Goal: Task Accomplishment & Management: Manage account settings

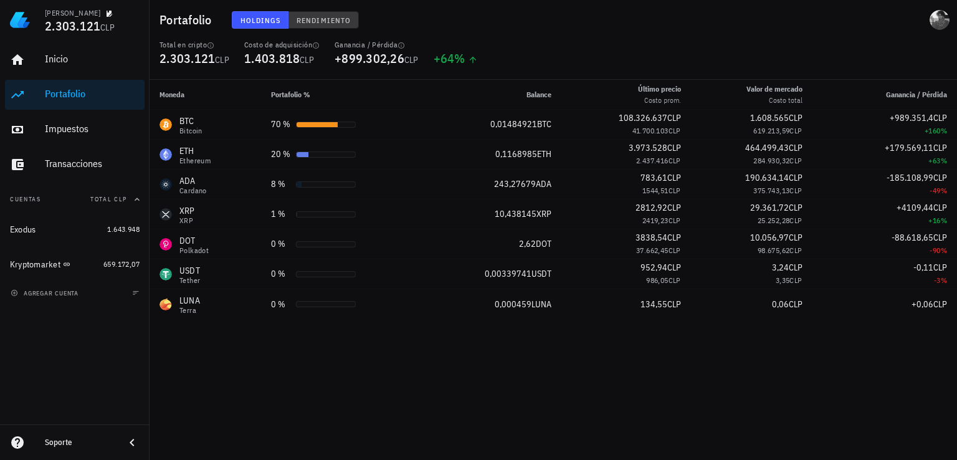
click at [308, 17] on span "Rendimiento" at bounding box center [323, 20] width 55 height 9
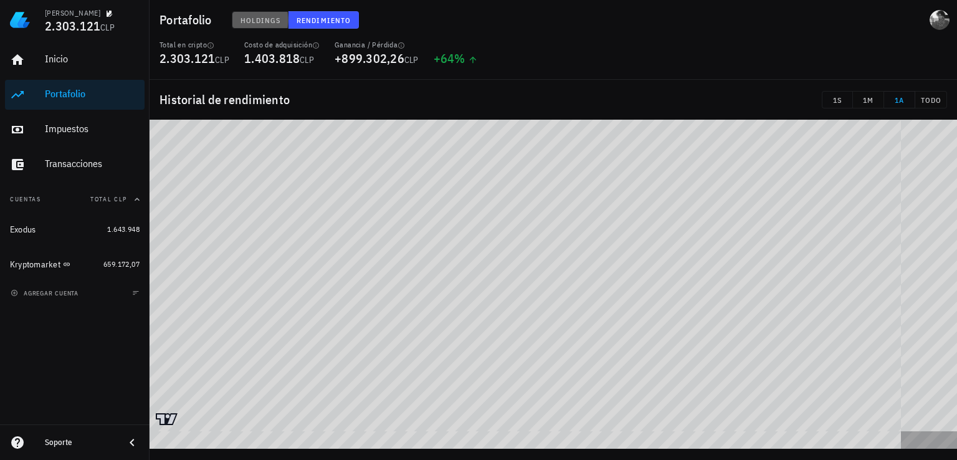
click at [251, 18] on span "Holdings" at bounding box center [260, 20] width 41 height 9
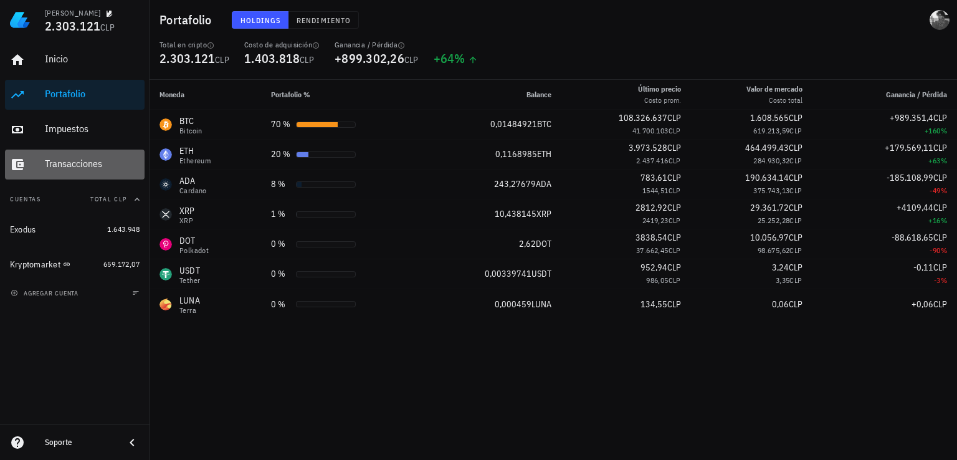
click at [90, 169] on div "Transacciones" at bounding box center [92, 164] width 95 height 12
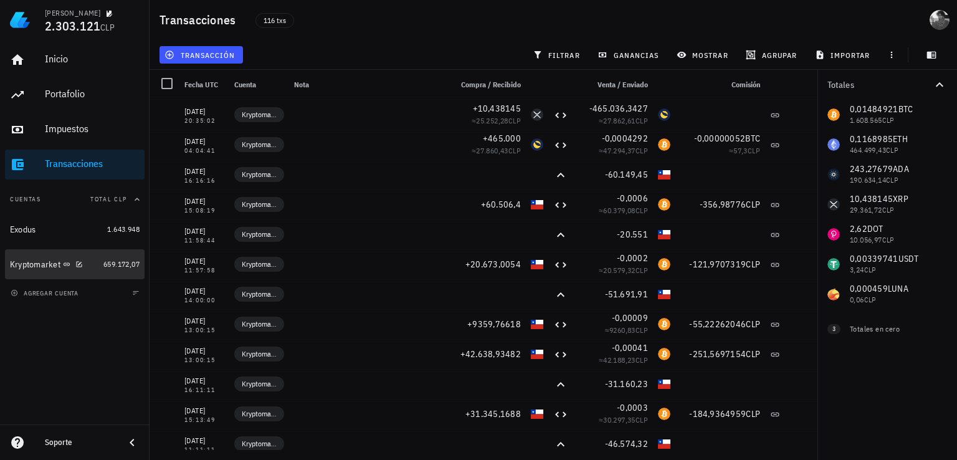
click at [47, 262] on div "Kryptomarket" at bounding box center [35, 264] width 50 height 11
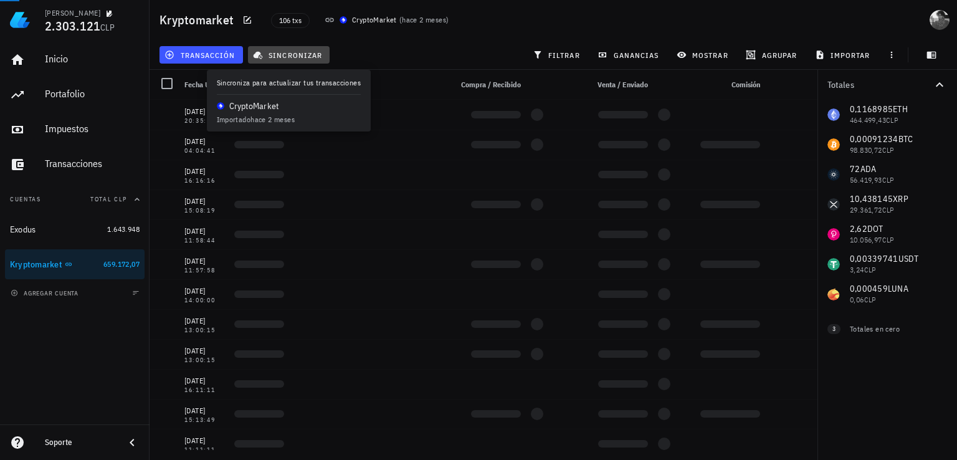
click at [297, 55] on span "sincronizar" at bounding box center [289, 55] width 67 height 10
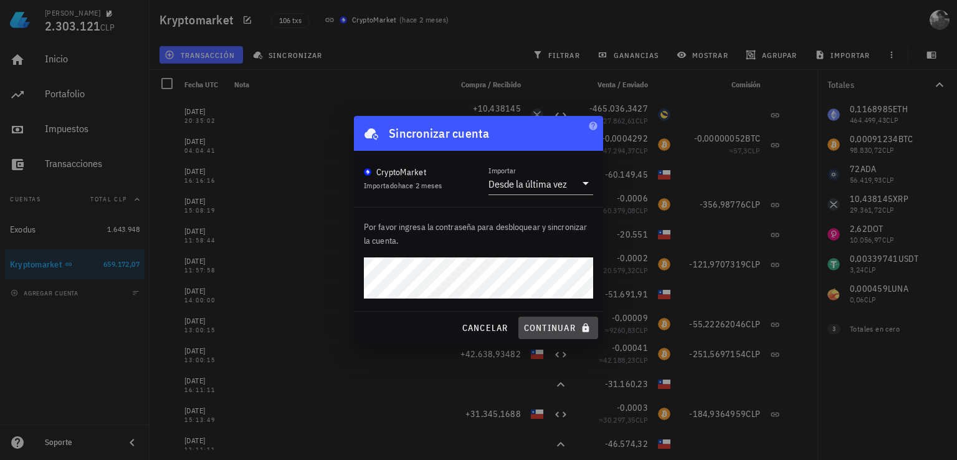
click at [549, 326] on span "continuar" at bounding box center [559, 327] width 70 height 11
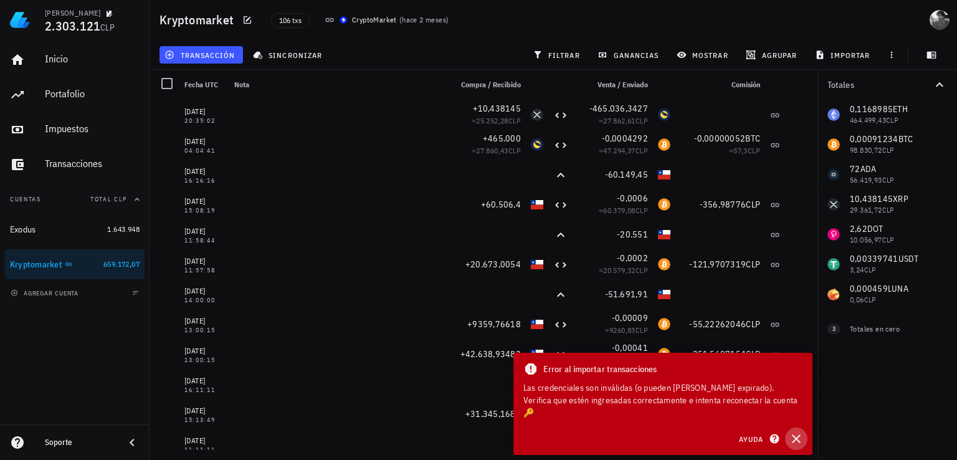
click at [798, 436] on icon "button" at bounding box center [796, 438] width 9 height 9
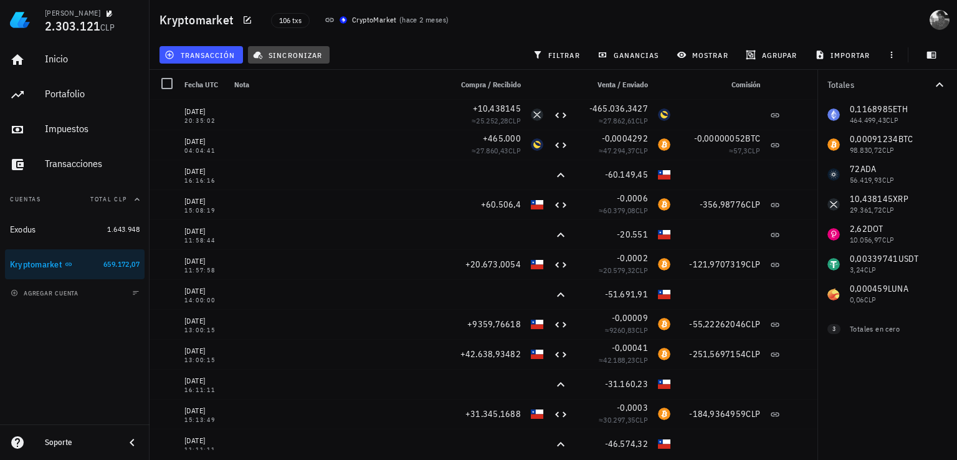
click at [284, 56] on span "sincronizar" at bounding box center [289, 55] width 67 height 10
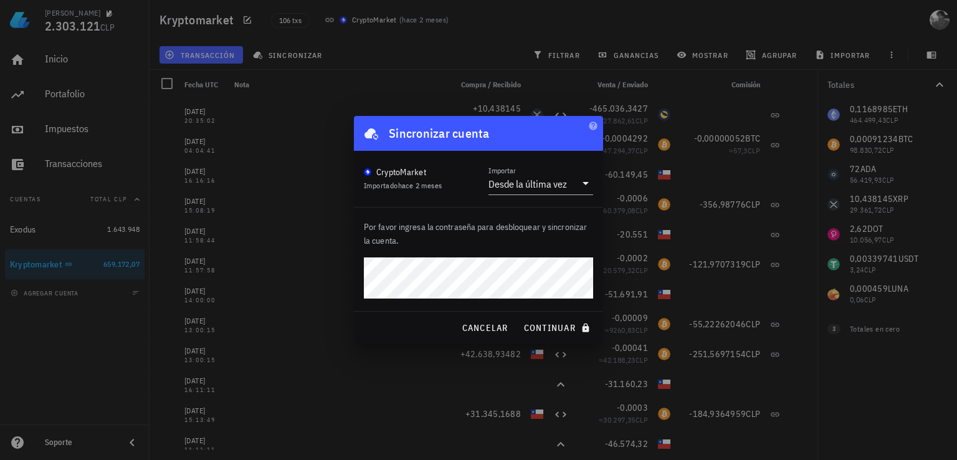
click at [519, 317] on button "continuar" at bounding box center [559, 328] width 80 height 22
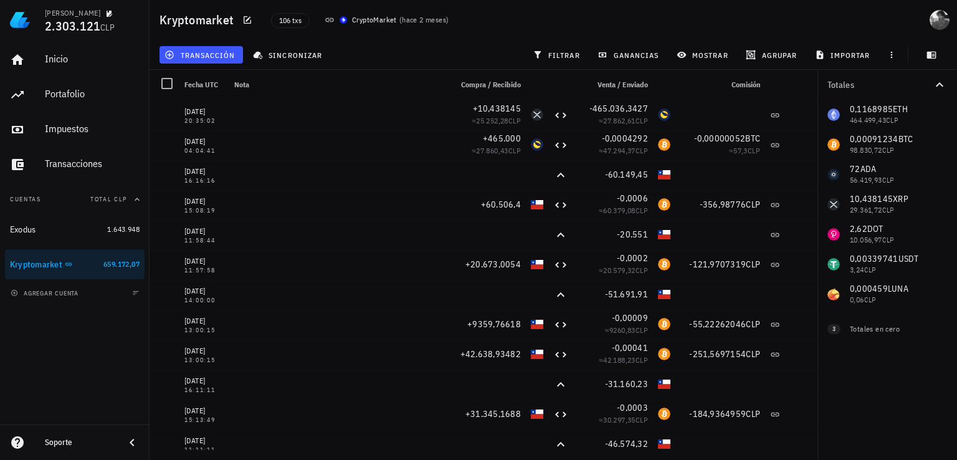
click at [327, 19] on icon at bounding box center [330, 20] width 10 height 10
click at [289, 64] on div "sincronizar" at bounding box center [289, 55] width 87 height 22
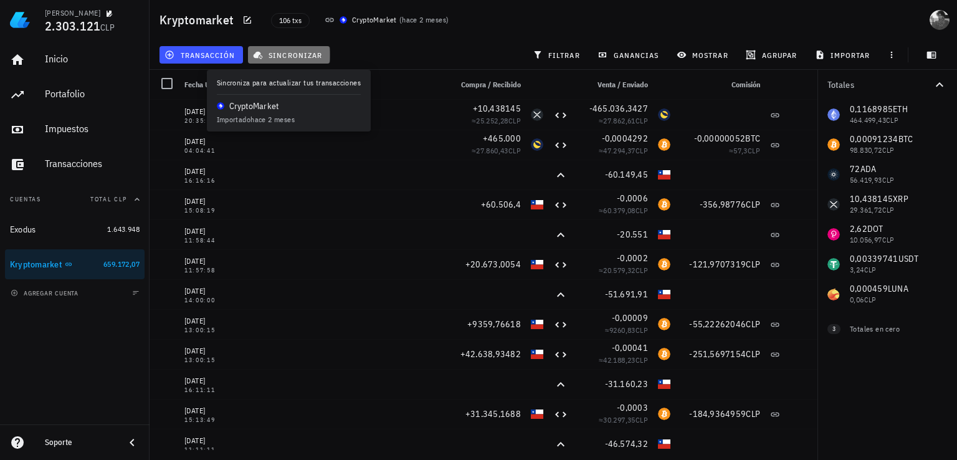
click at [289, 50] on span "sincronizar" at bounding box center [289, 55] width 67 height 10
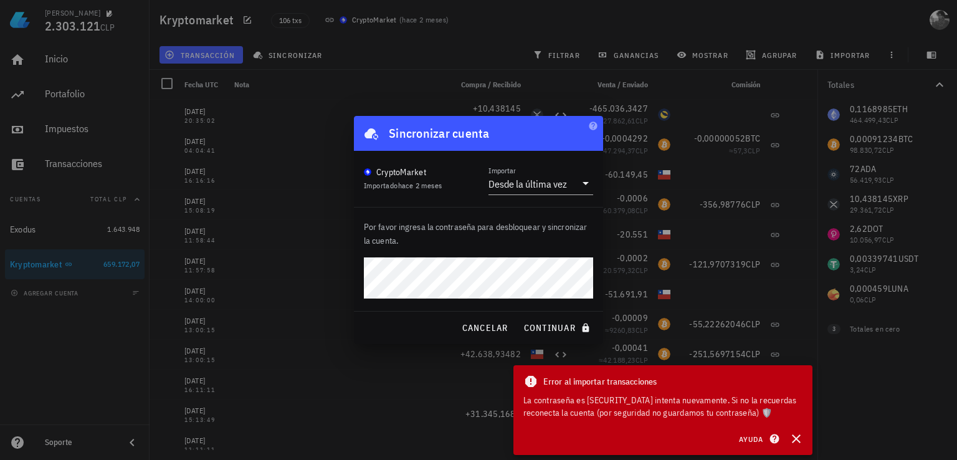
click at [519, 317] on button "continuar" at bounding box center [559, 328] width 80 height 22
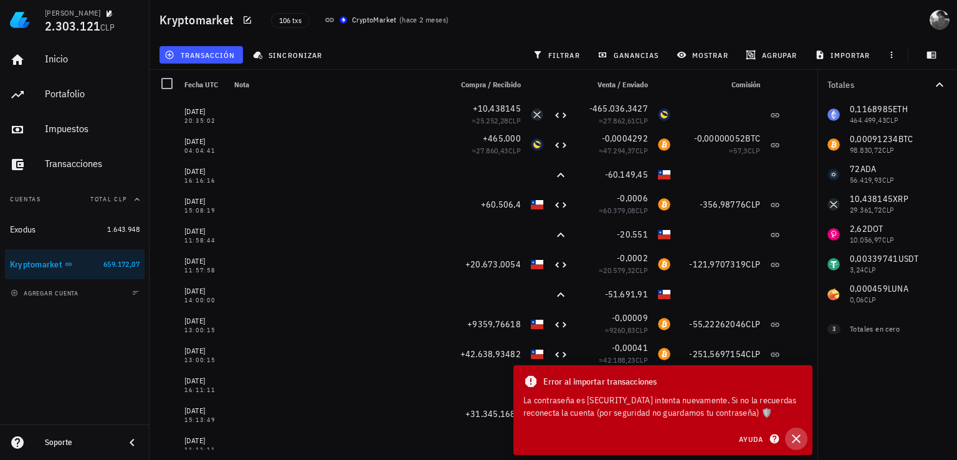
click at [795, 439] on icon "button" at bounding box center [796, 438] width 9 height 9
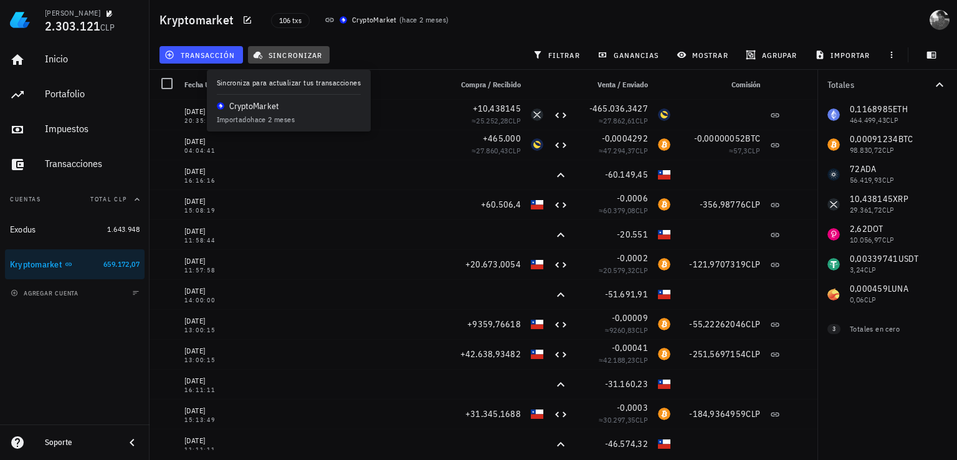
click at [303, 54] on span "sincronizar" at bounding box center [289, 55] width 67 height 10
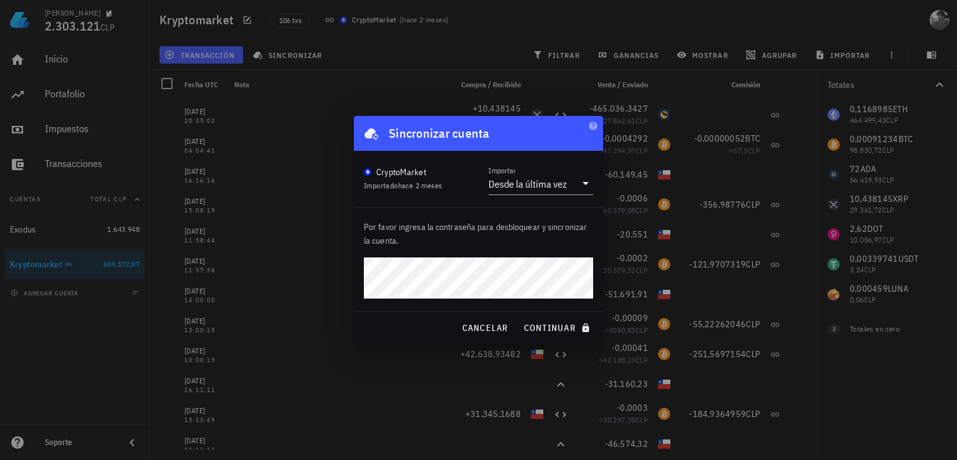
click at [519, 317] on button "continuar" at bounding box center [559, 328] width 80 height 22
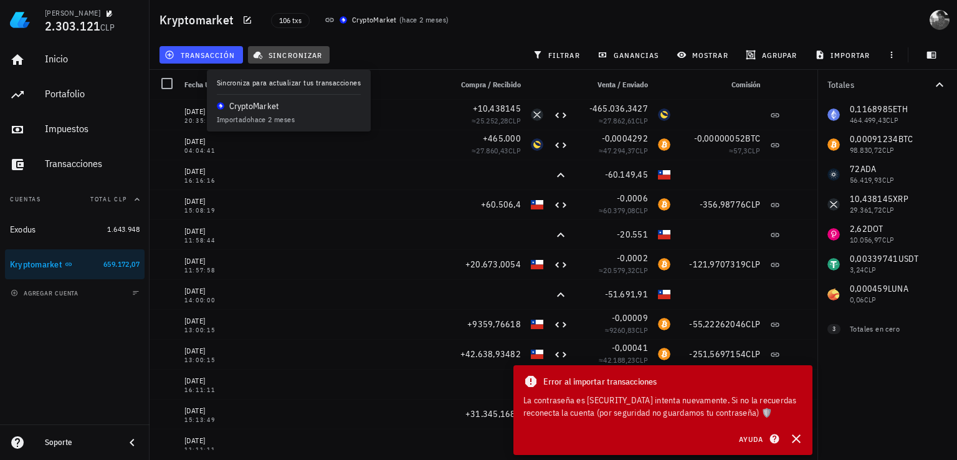
click at [295, 58] on span "sincronizar" at bounding box center [289, 55] width 67 height 10
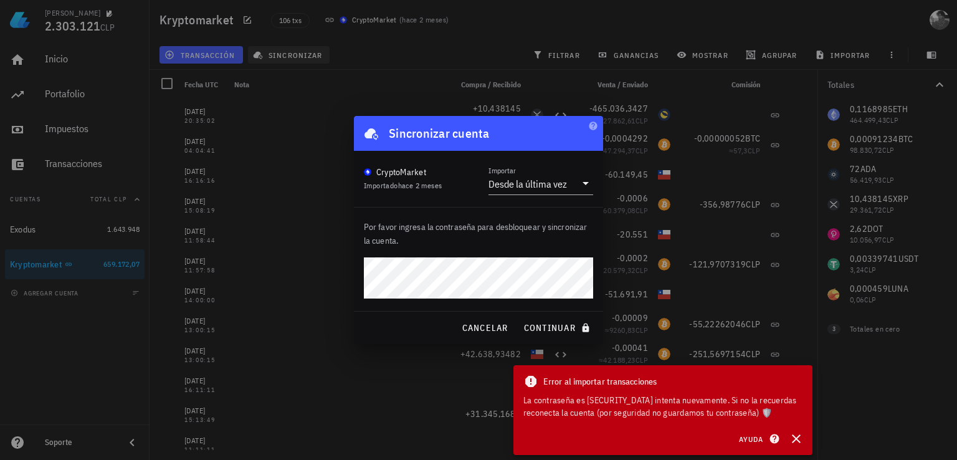
click at [519, 317] on button "continuar" at bounding box center [559, 328] width 80 height 22
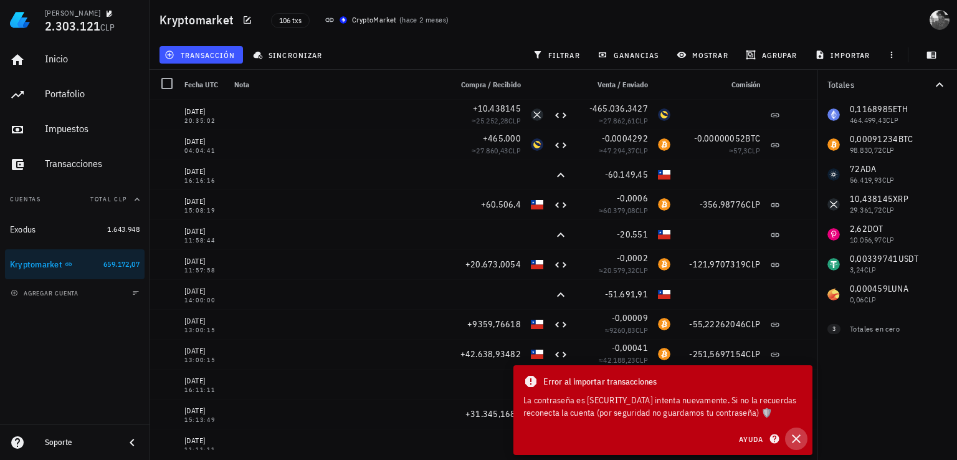
click at [800, 439] on icon "button" at bounding box center [796, 438] width 15 height 15
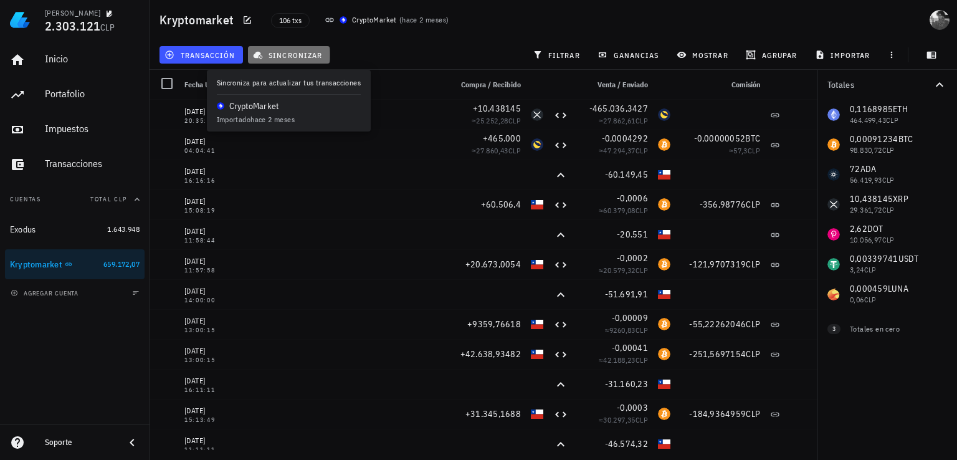
click at [301, 49] on button "sincronizar" at bounding box center [289, 54] width 82 height 17
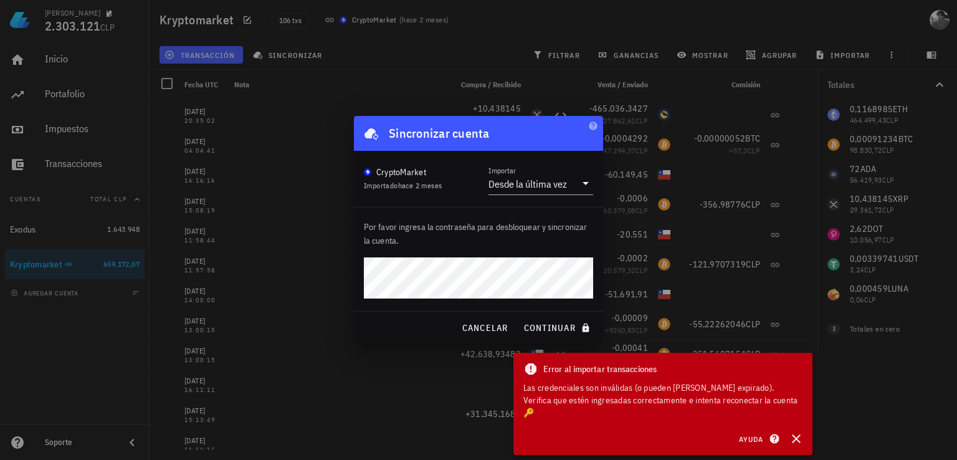
click at [519, 317] on button "continuar" at bounding box center [559, 328] width 80 height 22
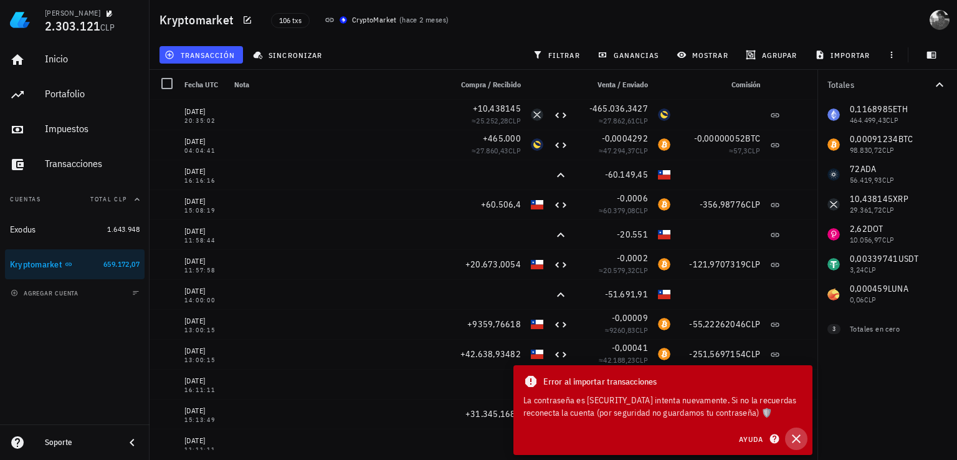
click at [793, 436] on icon "button" at bounding box center [796, 438] width 9 height 9
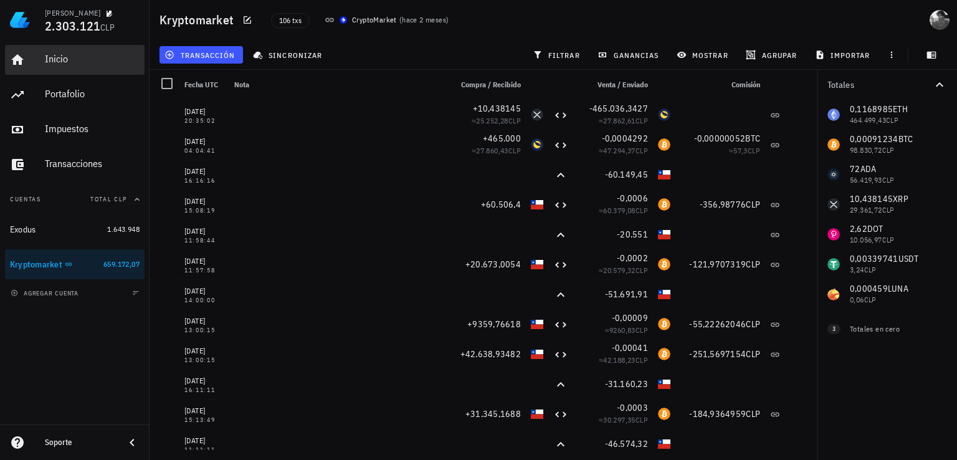
click at [62, 63] on div "Inicio" at bounding box center [92, 59] width 95 height 12
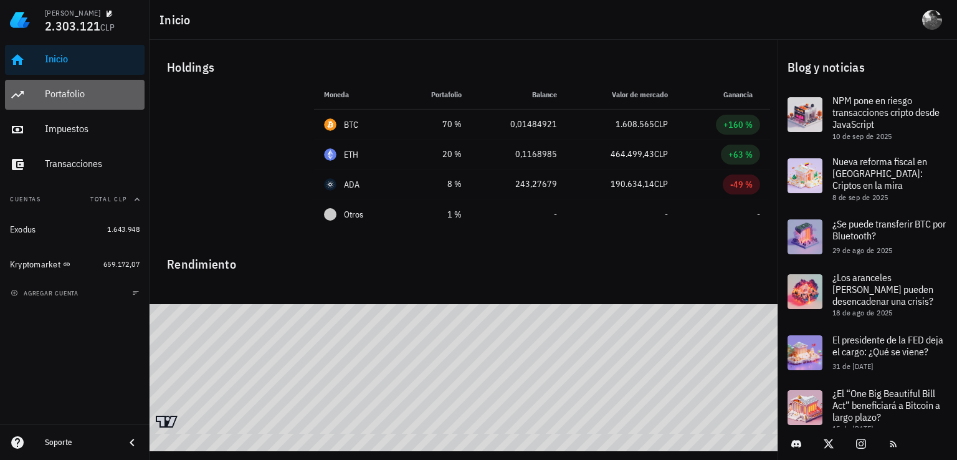
click at [67, 90] on div "Portafolio" at bounding box center [92, 94] width 95 height 12
